Goal: Navigation & Orientation: Find specific page/section

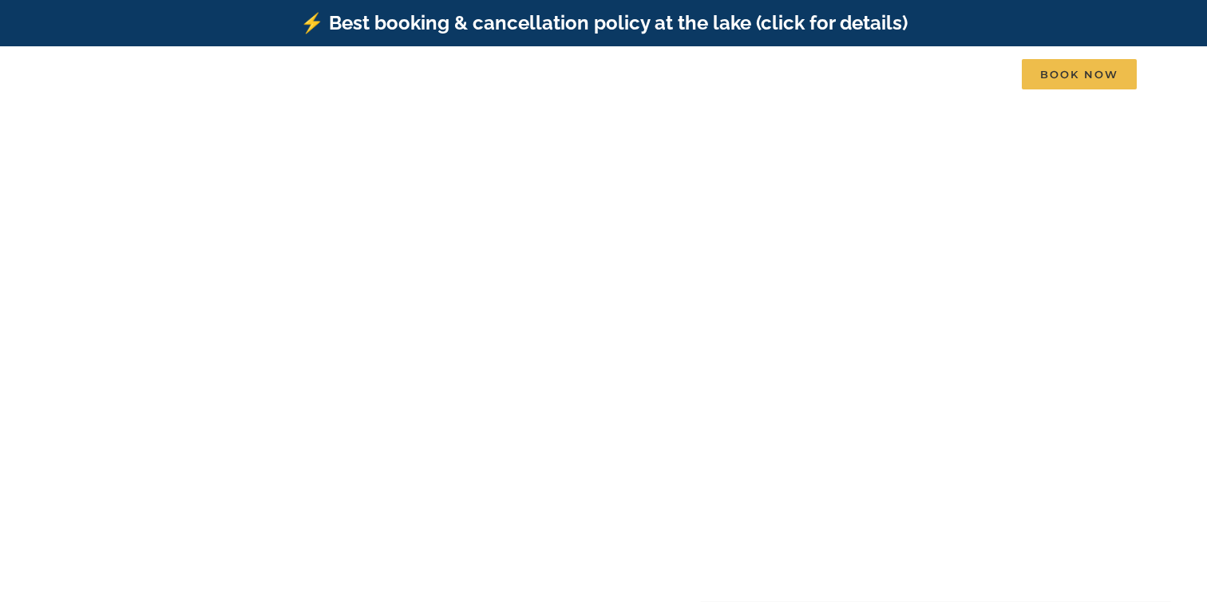
click at [787, 20] on link "⚡️ Best booking & cancellation policy at the lake (click for details)" at bounding box center [603, 22] width 607 height 23
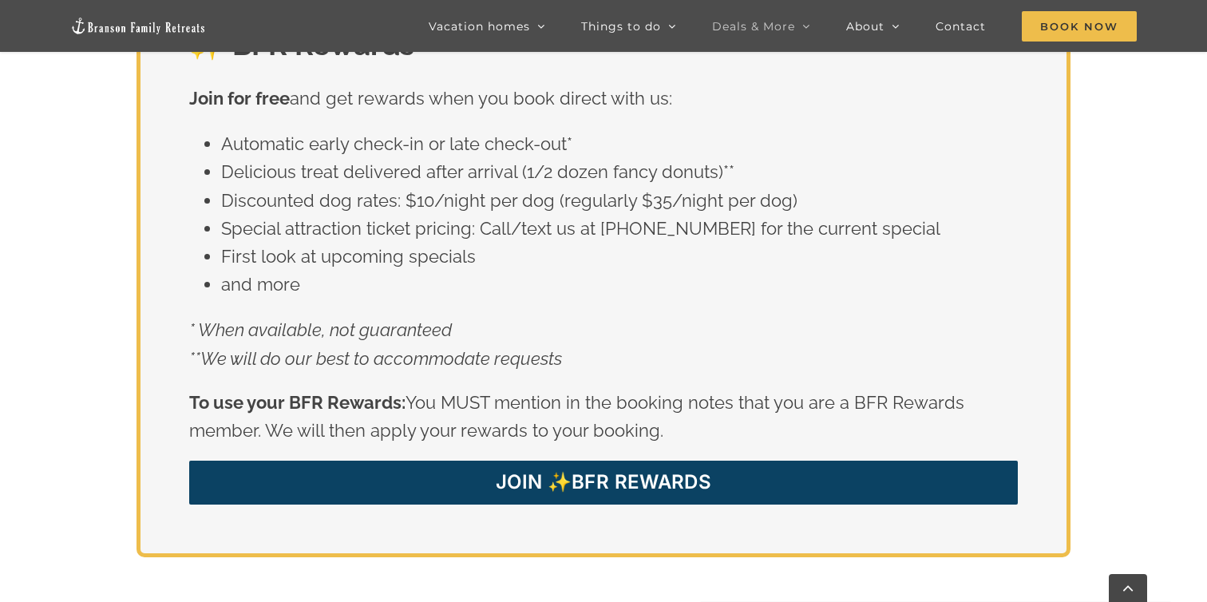
scroll to position [2763, 0]
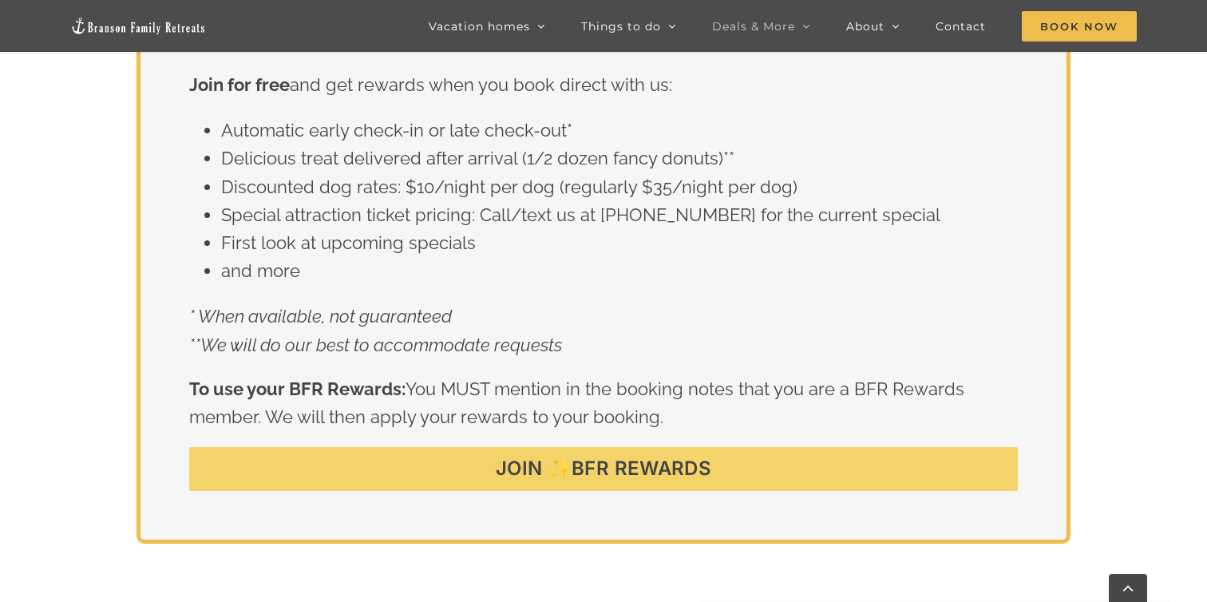
click at [586, 457] on span "JOIN ✨BFR REWARDS" at bounding box center [604, 468] width 216 height 23
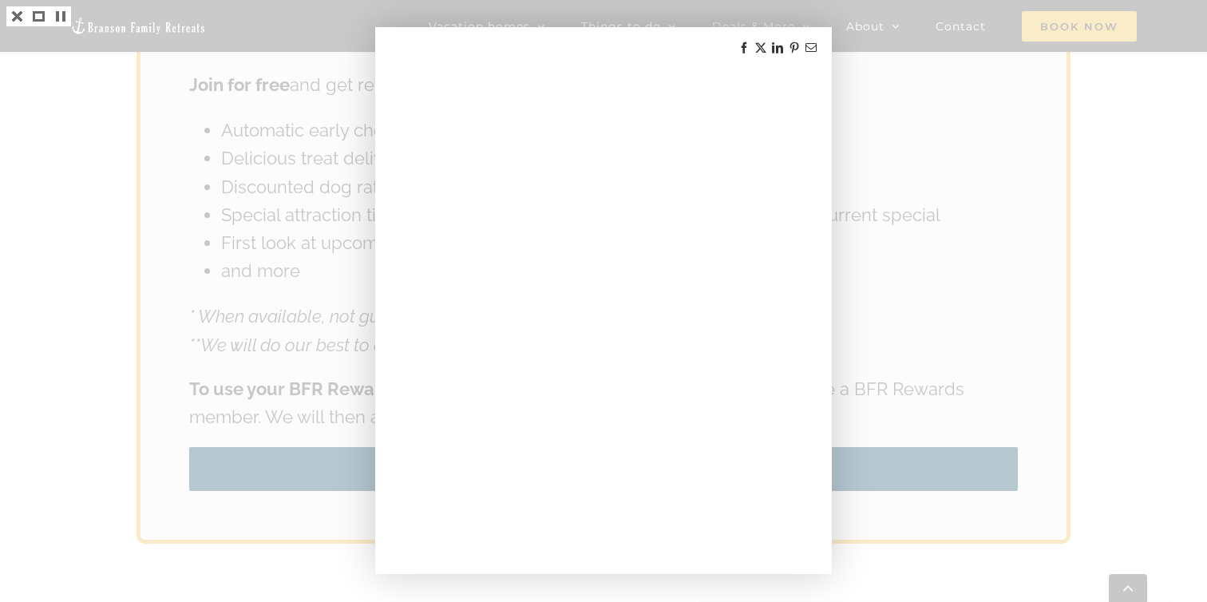
click at [896, 305] on div at bounding box center [603, 301] width 1207 height 602
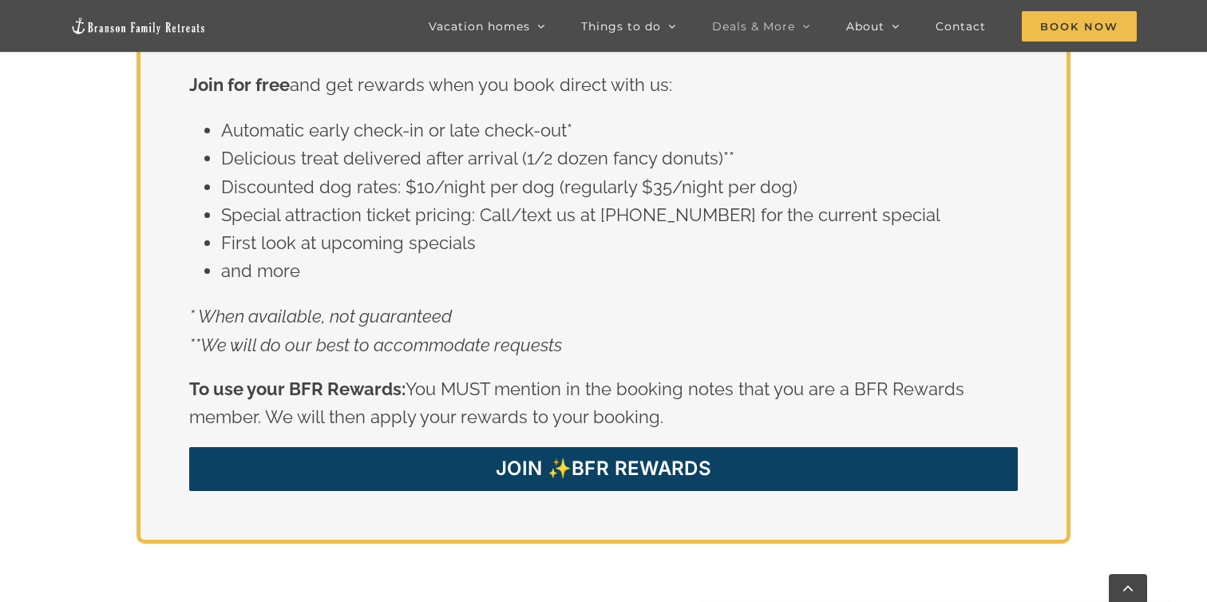
click at [177, 31] on img at bounding box center [138, 26] width 136 height 18
